Goal: Navigation & Orientation: Find specific page/section

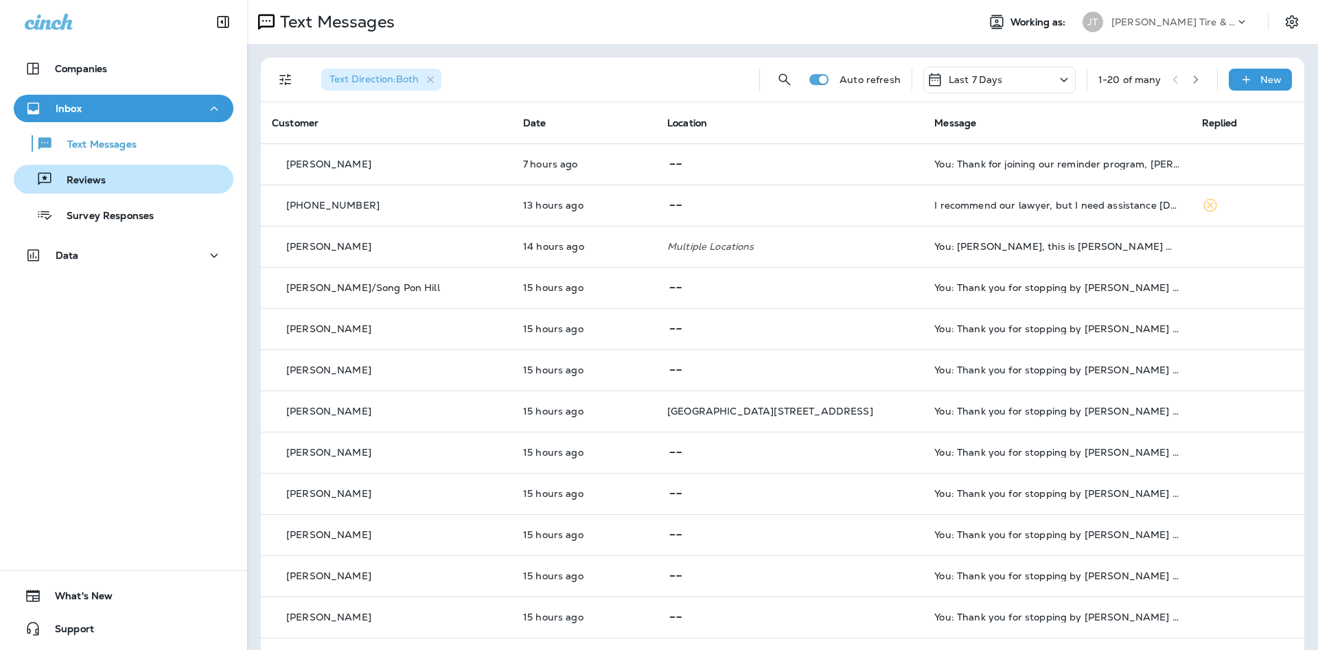
click at [107, 177] on div "Reviews" at bounding box center [123, 179] width 209 height 21
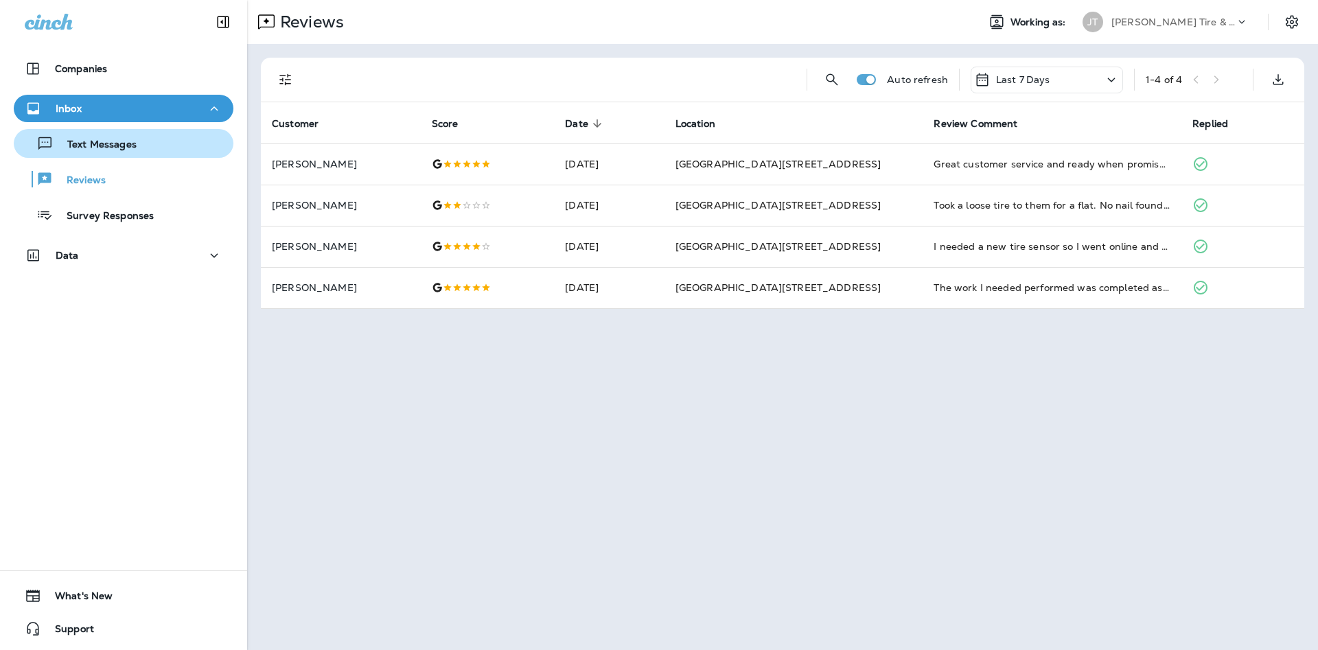
click at [191, 145] on div "Text Messages" at bounding box center [123, 143] width 209 height 21
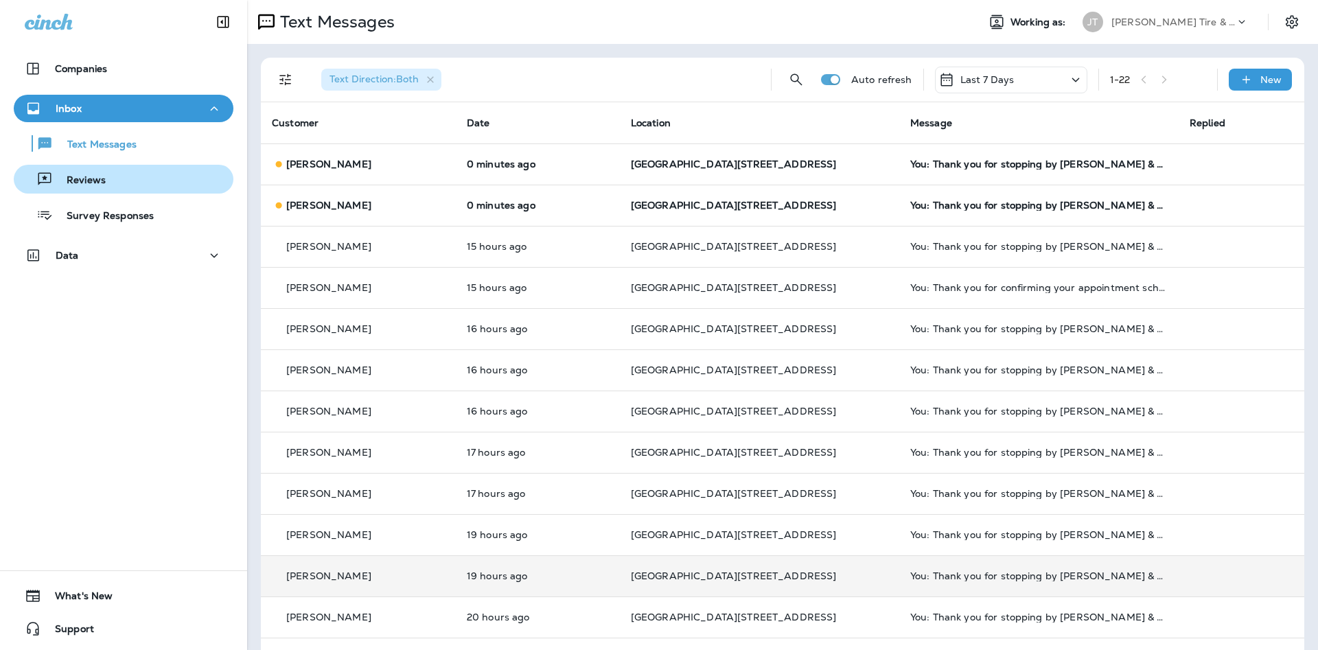
click at [157, 187] on div "Reviews" at bounding box center [123, 179] width 209 height 21
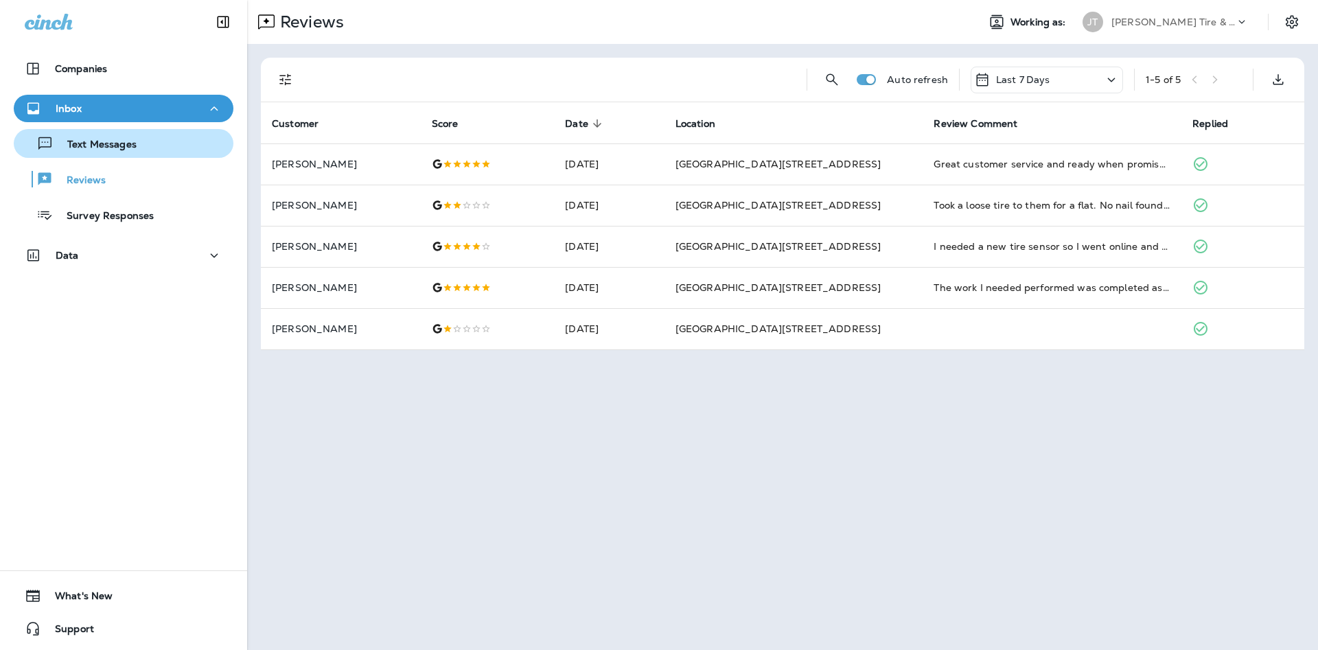
click at [137, 156] on button "Text Messages" at bounding box center [124, 143] width 220 height 29
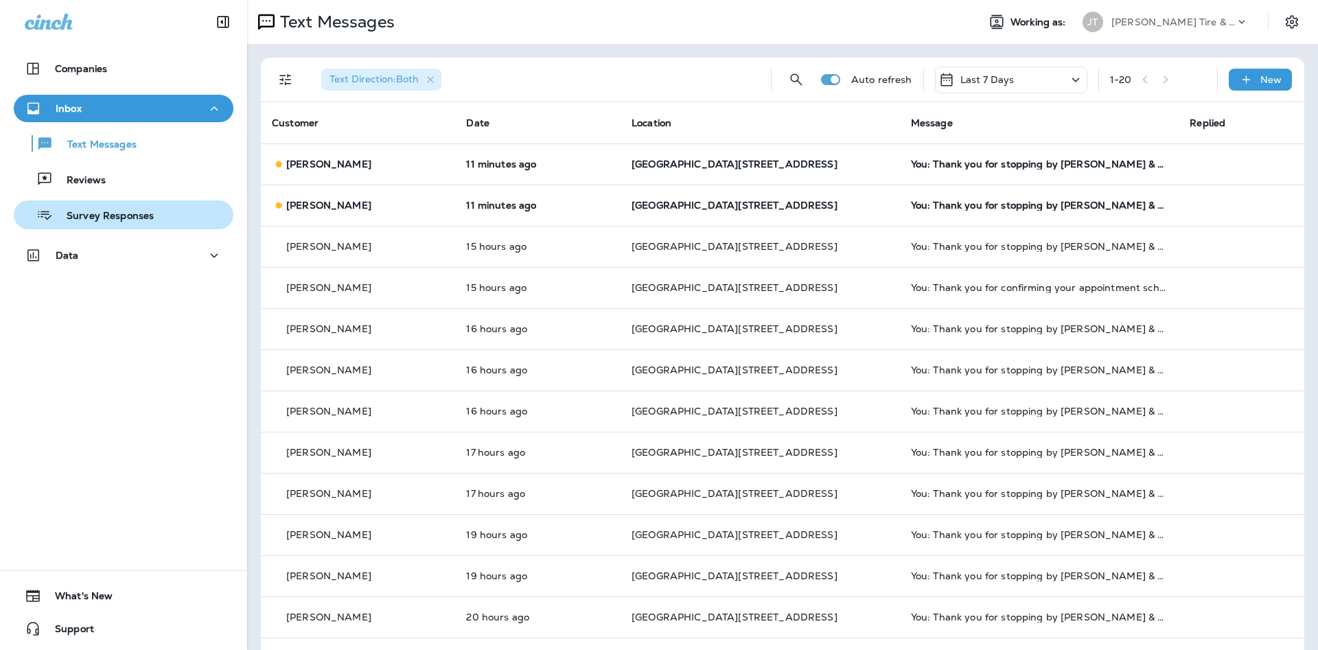
click at [204, 202] on button "Survey Responses" at bounding box center [124, 214] width 220 height 29
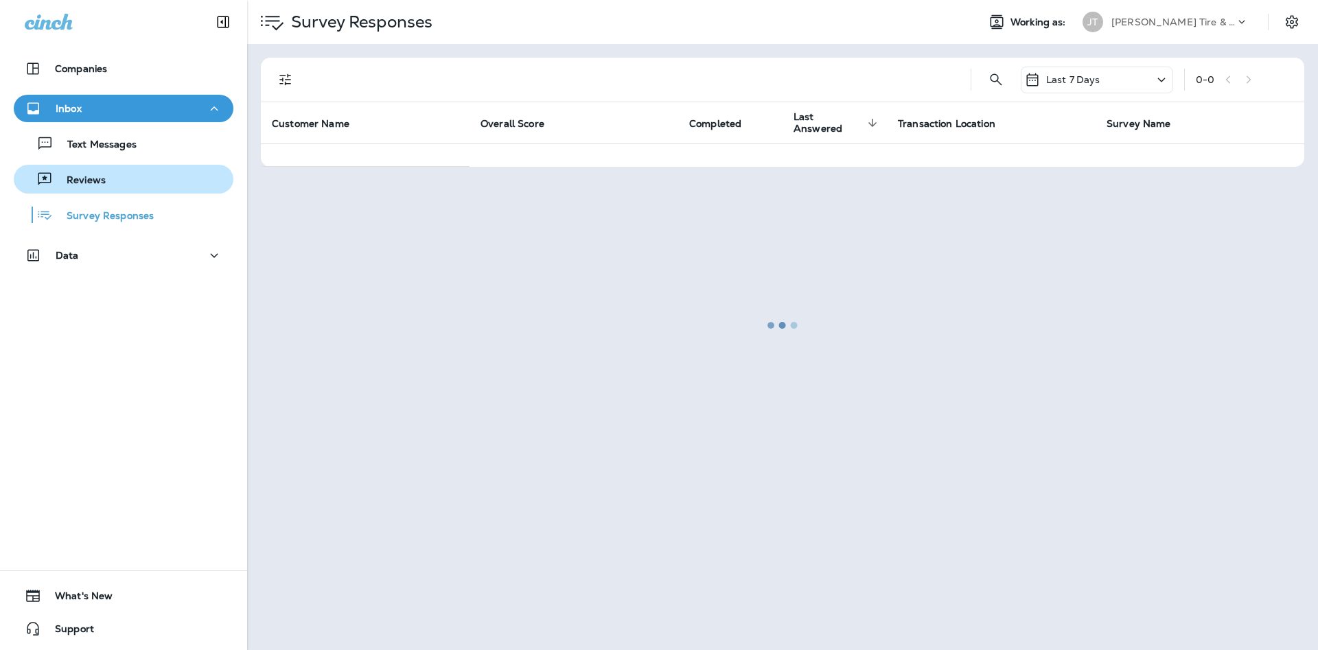
click at [204, 189] on button "Reviews" at bounding box center [124, 179] width 220 height 29
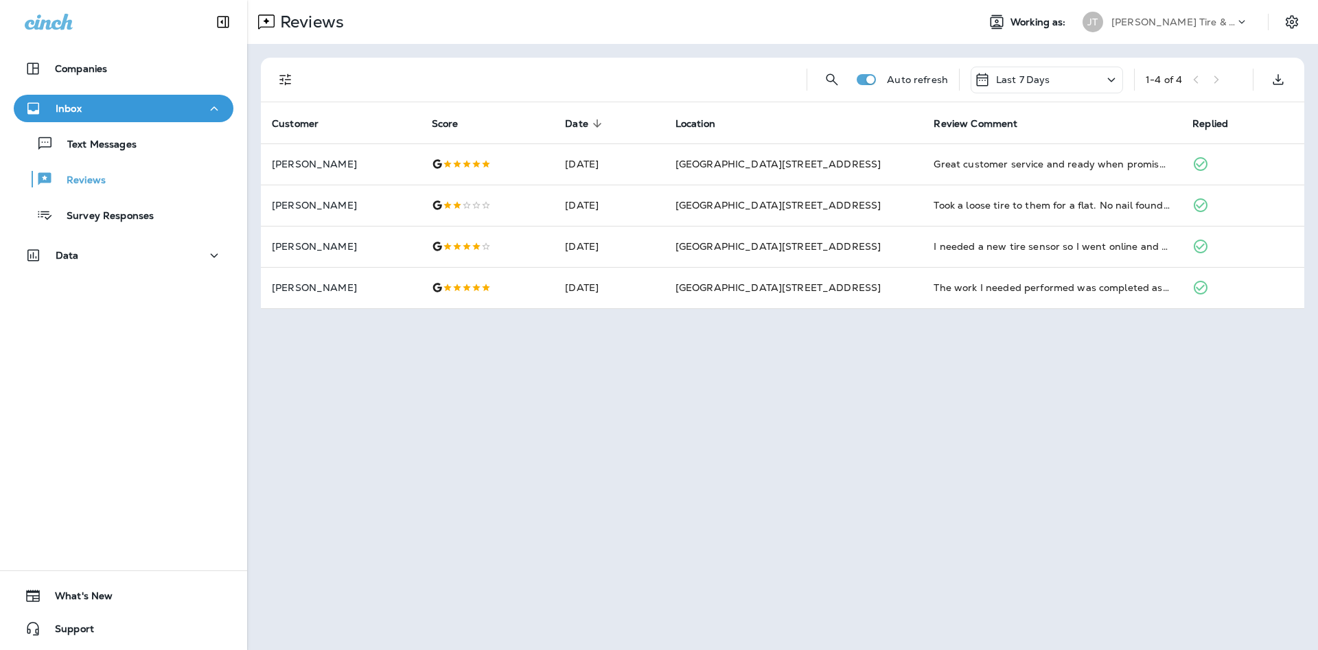
click at [690, 80] on icon at bounding box center [982, 79] width 16 height 16
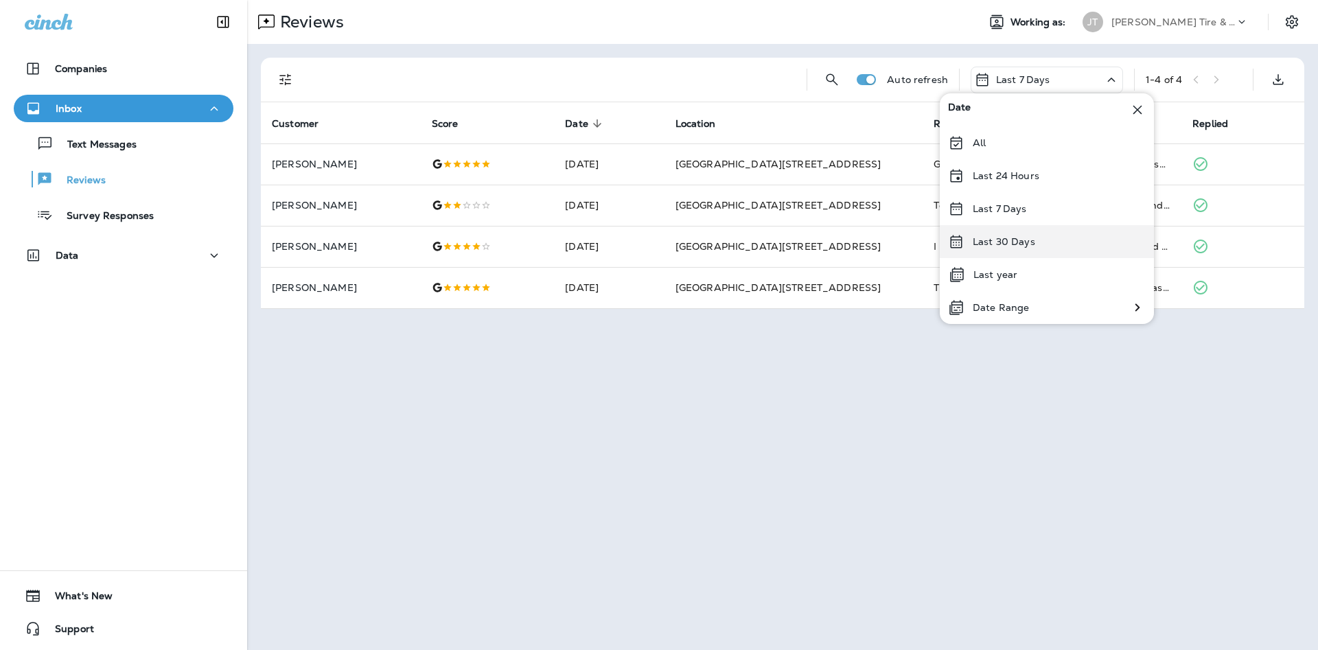
click at [690, 238] on p "Last 30 Days" at bounding box center [1003, 241] width 62 height 11
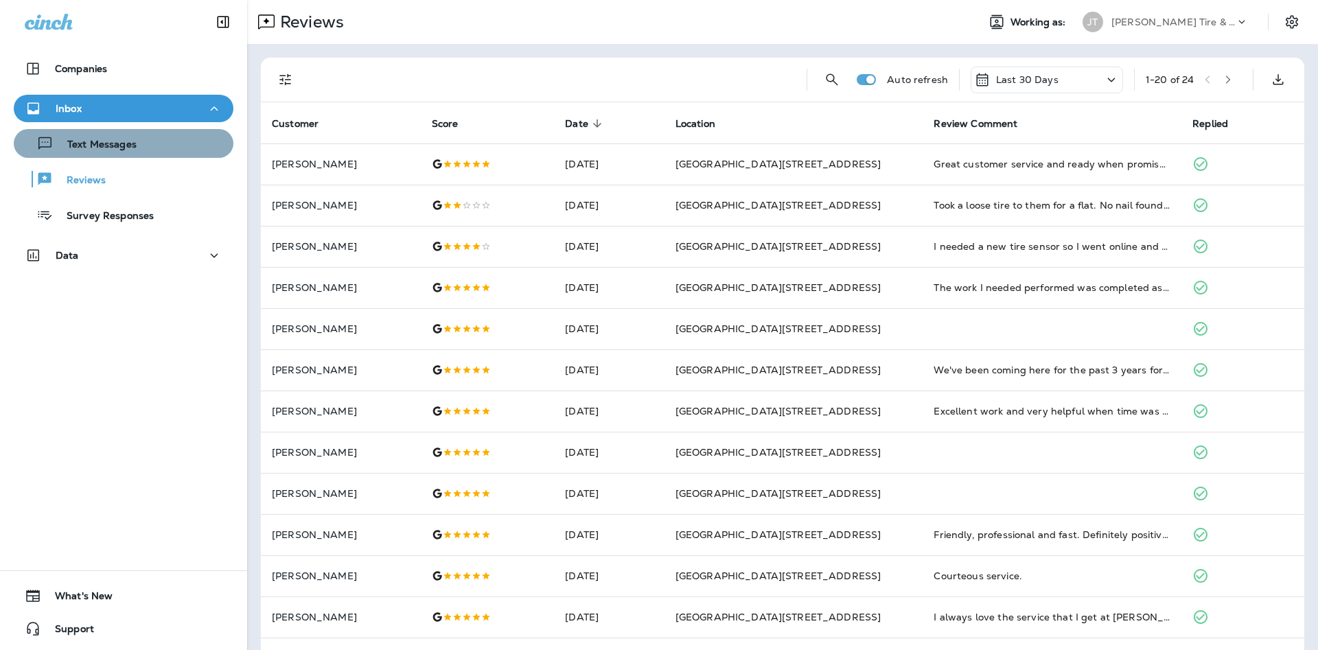
click at [169, 154] on button "Text Messages" at bounding box center [124, 143] width 220 height 29
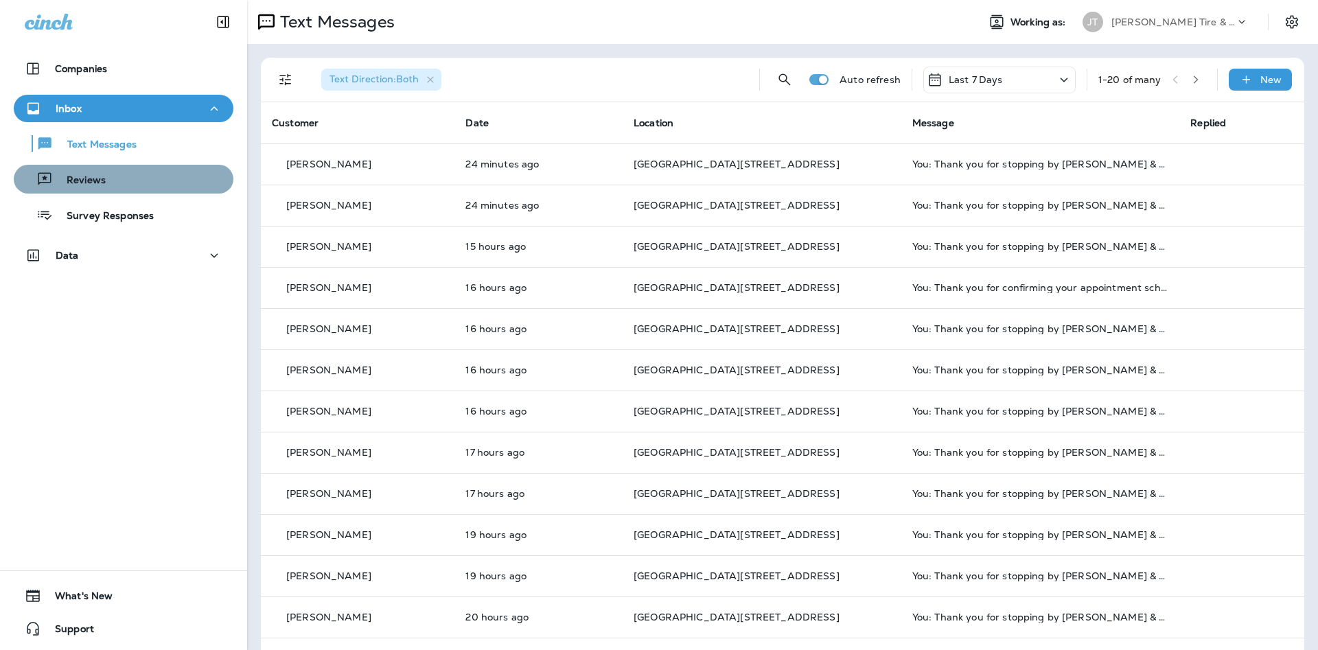
click at [127, 178] on div "Reviews" at bounding box center [123, 179] width 209 height 21
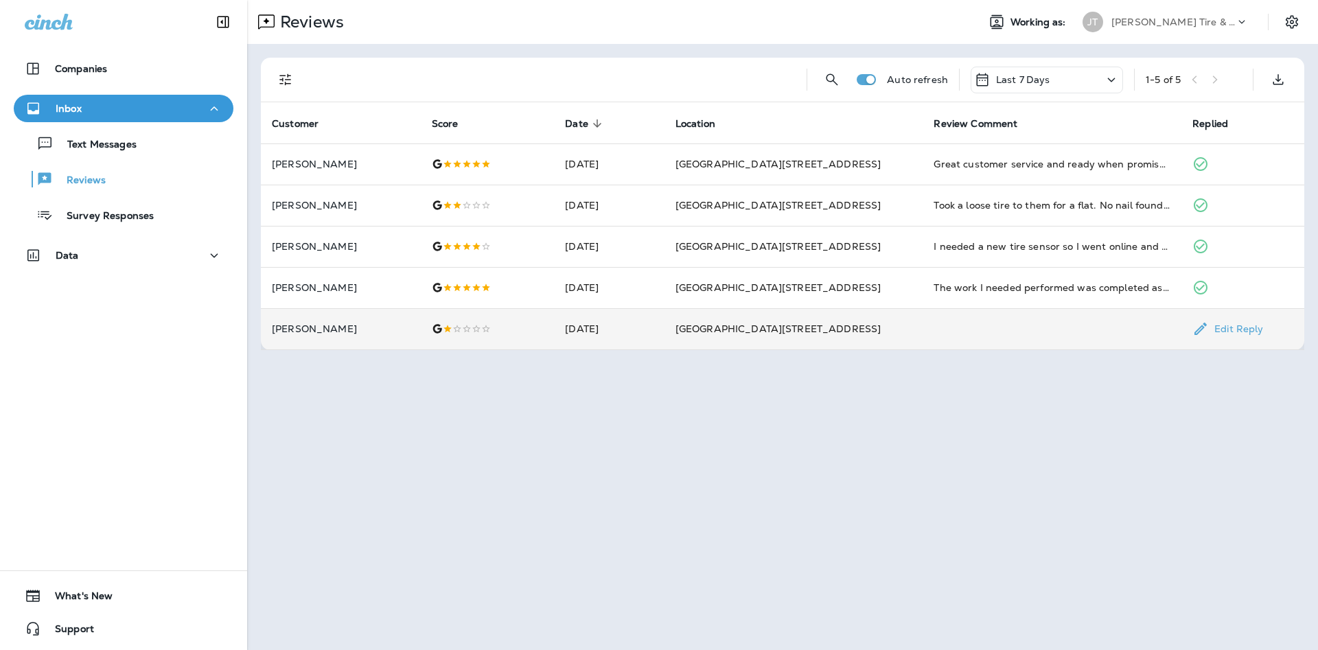
click at [690, 323] on td at bounding box center [1051, 328] width 259 height 41
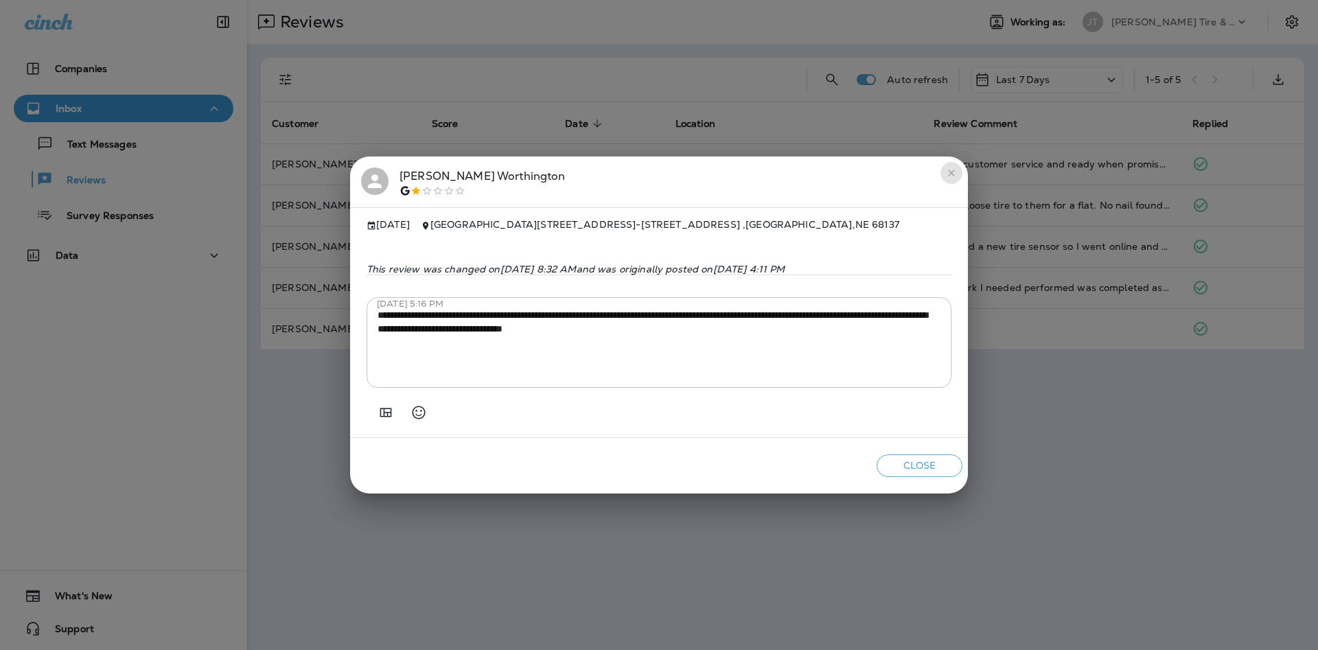
click at [690, 162] on button "close" at bounding box center [951, 173] width 22 height 22
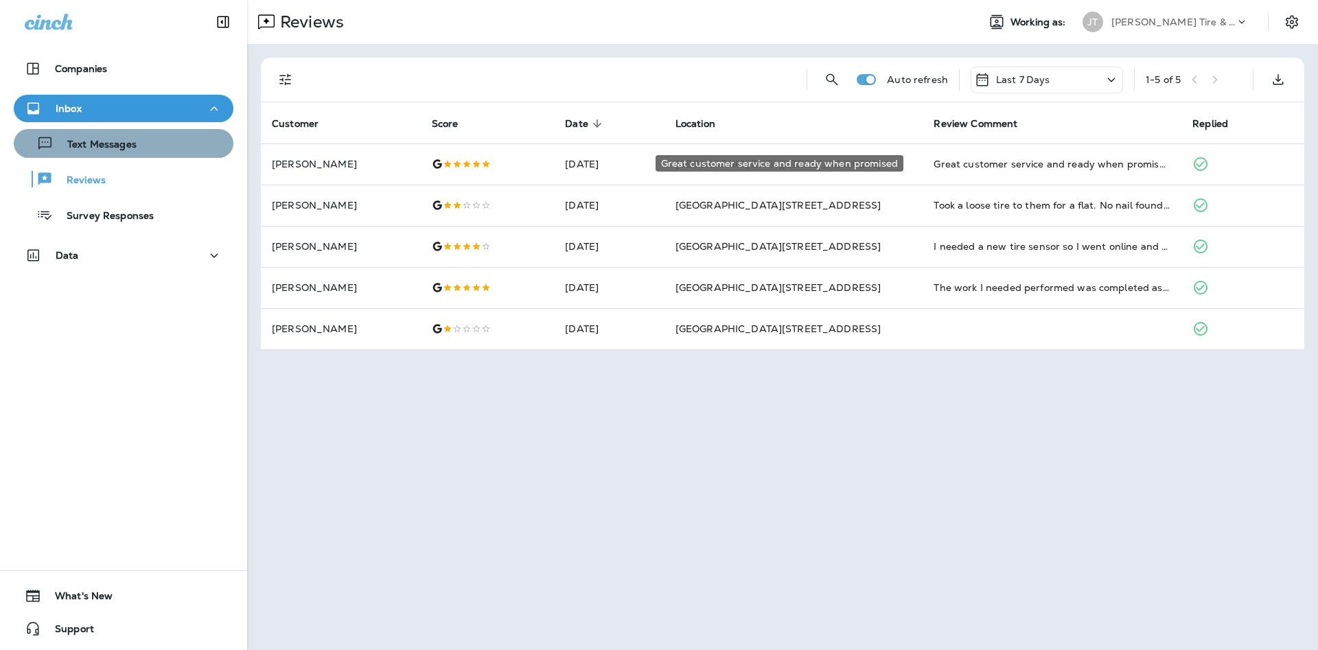
click at [152, 144] on div "Text Messages" at bounding box center [123, 143] width 209 height 21
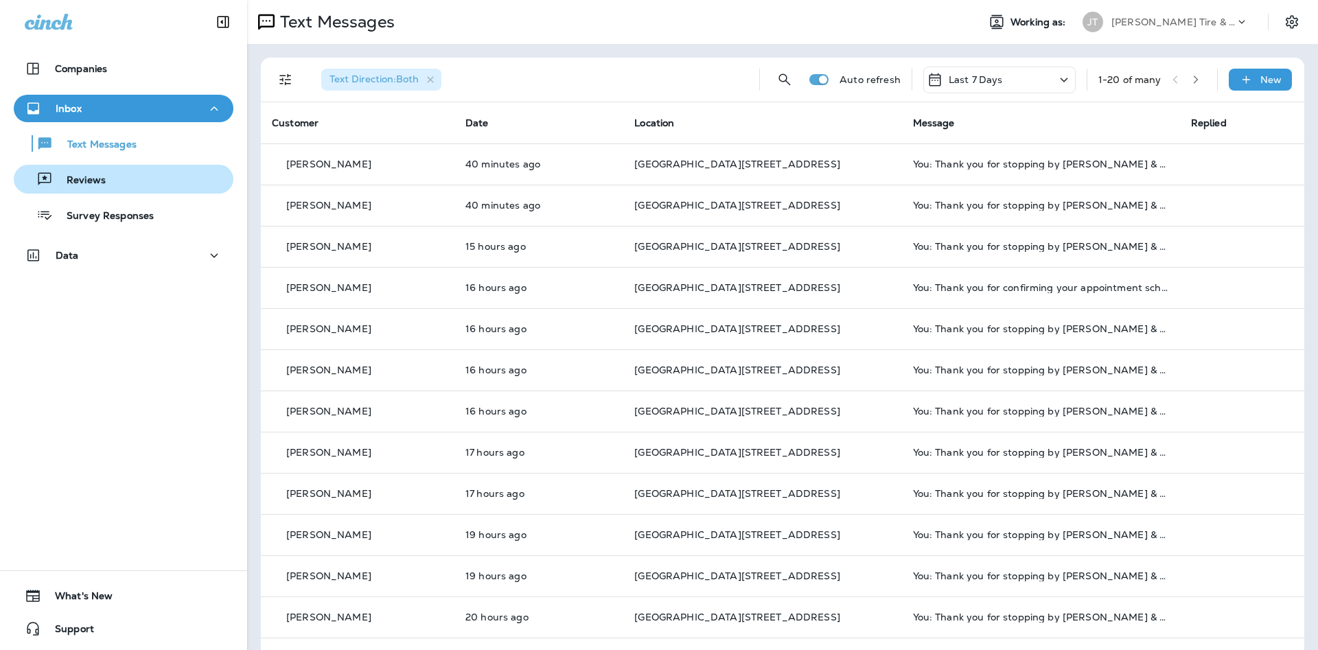
click at [145, 183] on div "Reviews" at bounding box center [123, 179] width 209 height 21
